Goal: Find specific page/section: Find specific page/section

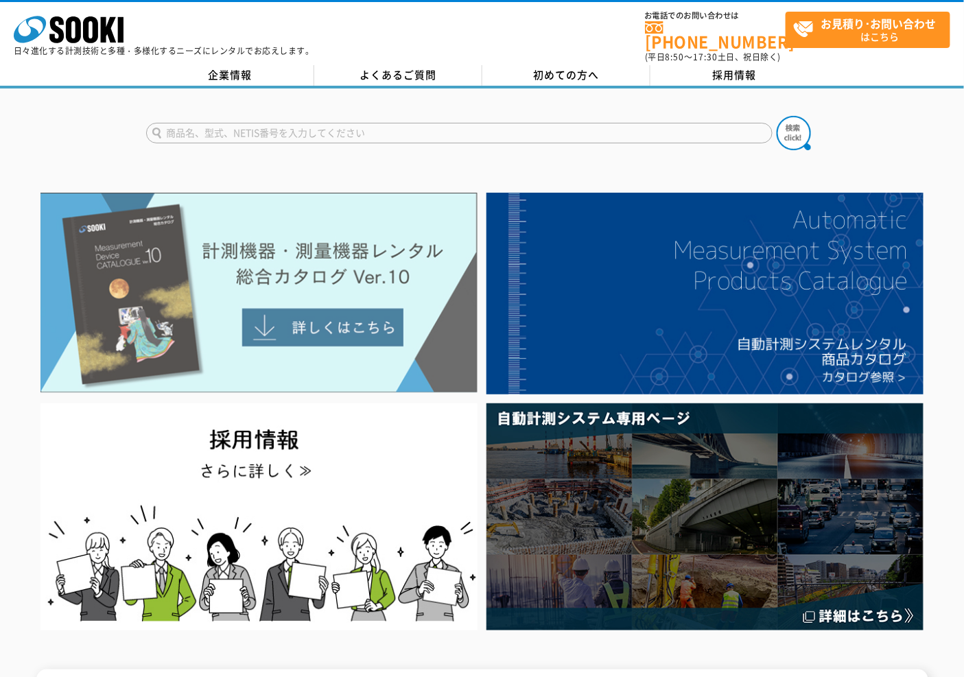
click at [292, 239] on img at bounding box center [258, 293] width 437 height 200
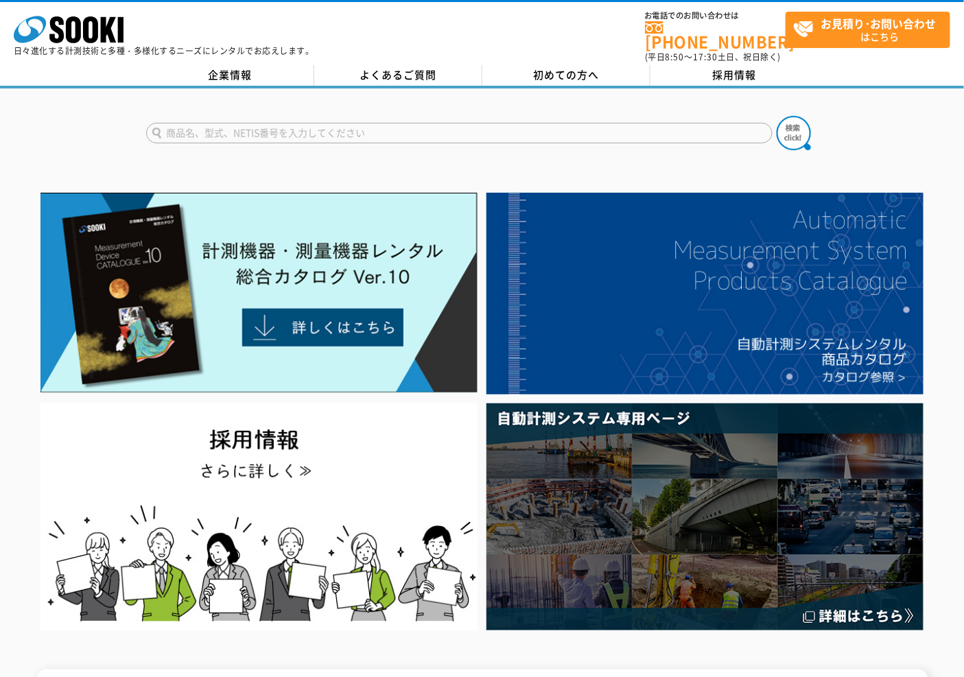
click at [380, 123] on input "text" at bounding box center [459, 133] width 626 height 21
type input "ｸﾞﾗﾝﾄﾞｼｱ"
click at [776, 116] on button at bounding box center [793, 133] width 34 height 34
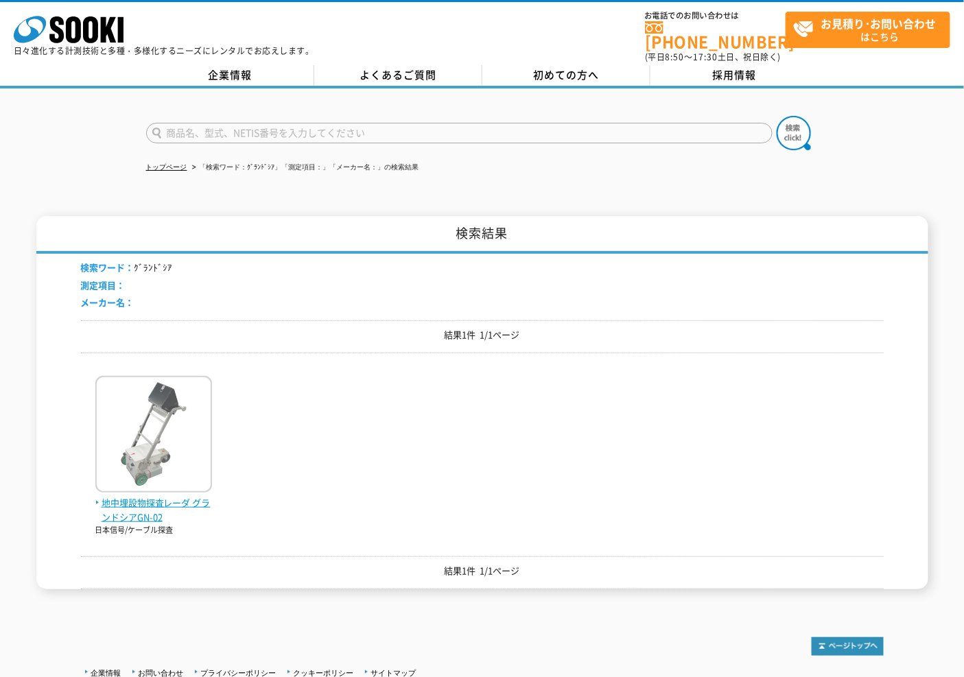
click at [178, 464] on img at bounding box center [153, 436] width 117 height 120
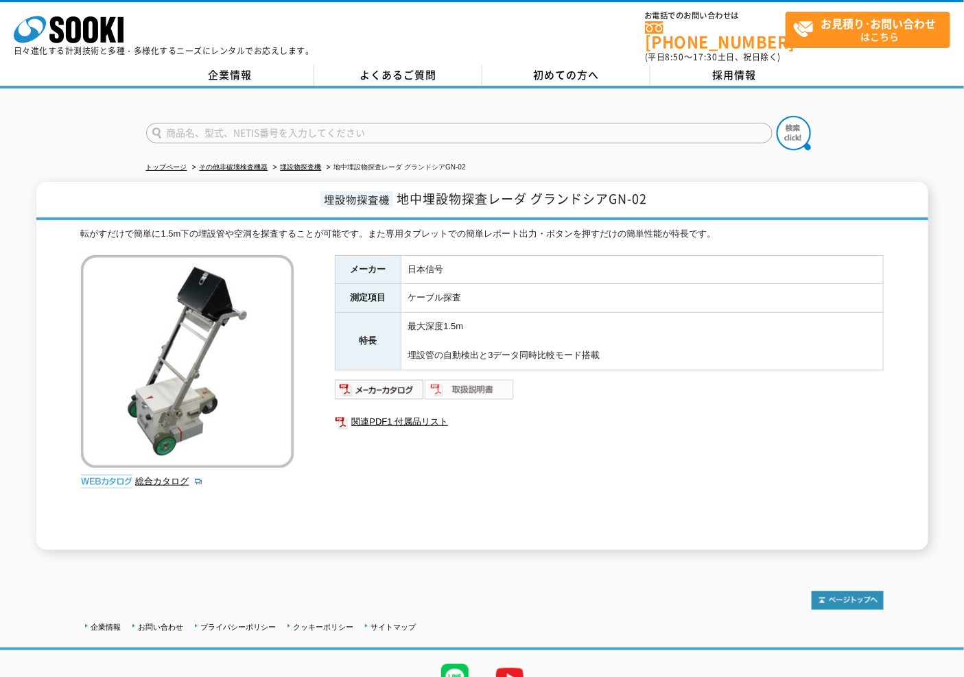
click at [467, 382] on img at bounding box center [470, 390] width 90 height 22
